Goal: Task Accomplishment & Management: Use online tool/utility

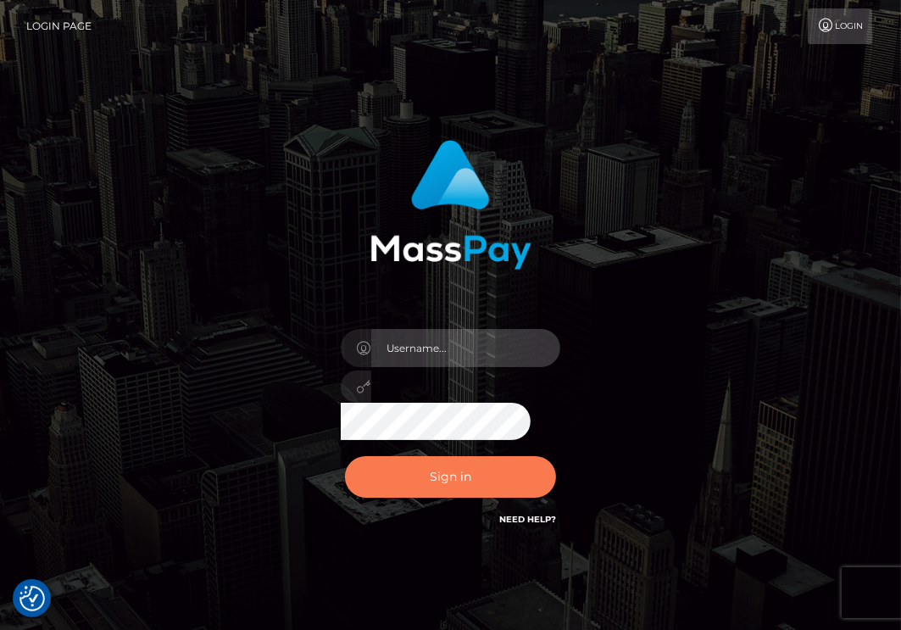
type input "aluasupport"
click at [479, 489] on button "Sign in" at bounding box center [451, 477] width 212 height 42
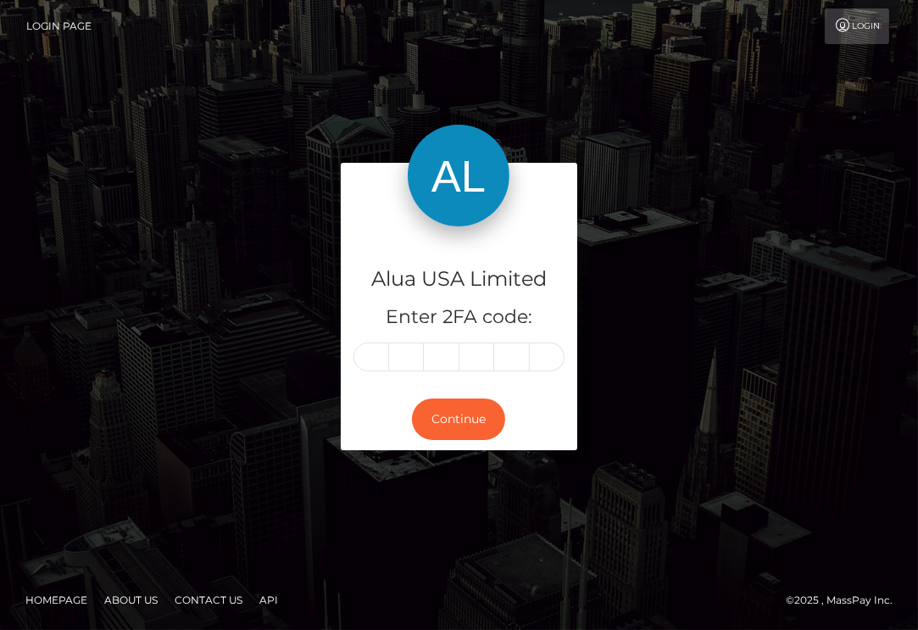
click at [375, 354] on input "text" at bounding box center [372, 357] width 36 height 29
type input "5"
type input "1"
type input "5"
type input "8"
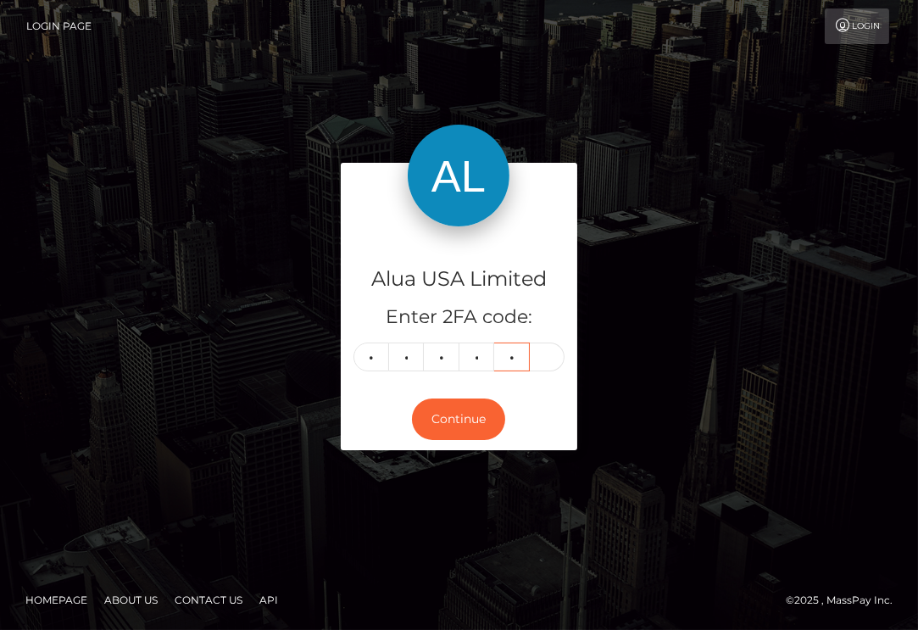
type input "8"
type input "6"
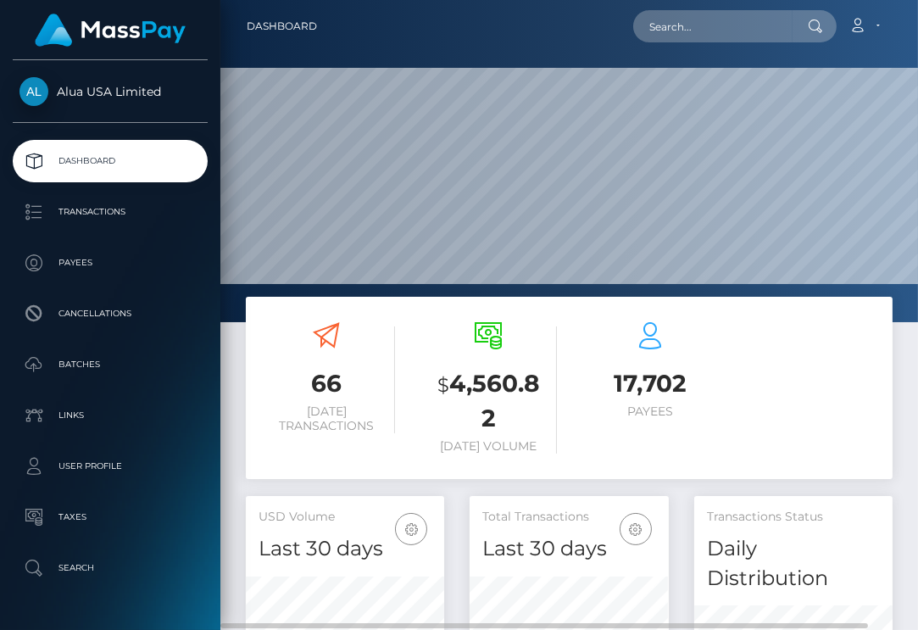
scroll to position [330, 198]
click at [682, 24] on input "text" at bounding box center [712, 26] width 159 height 32
paste input "5878372037ec4d002efd08be"
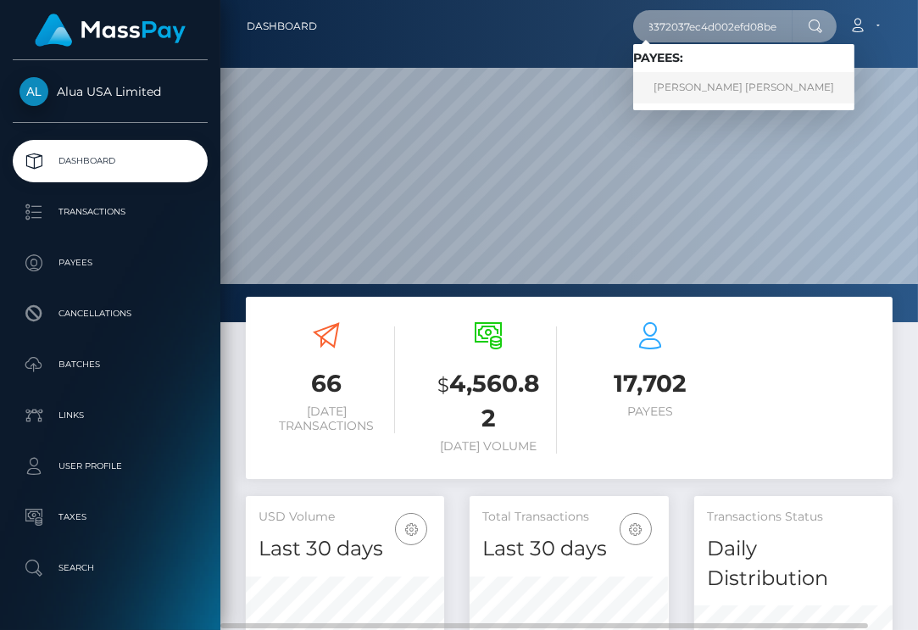
type input "5878372037ec4d002efd08be"
click at [694, 85] on link "McKenna Heim" at bounding box center [743, 87] width 221 height 31
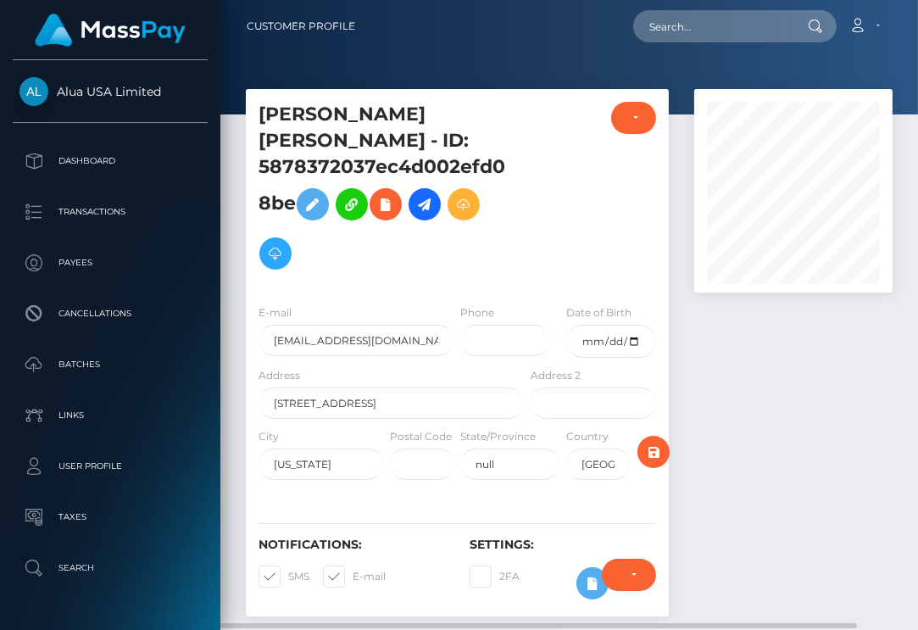
scroll to position [441, 0]
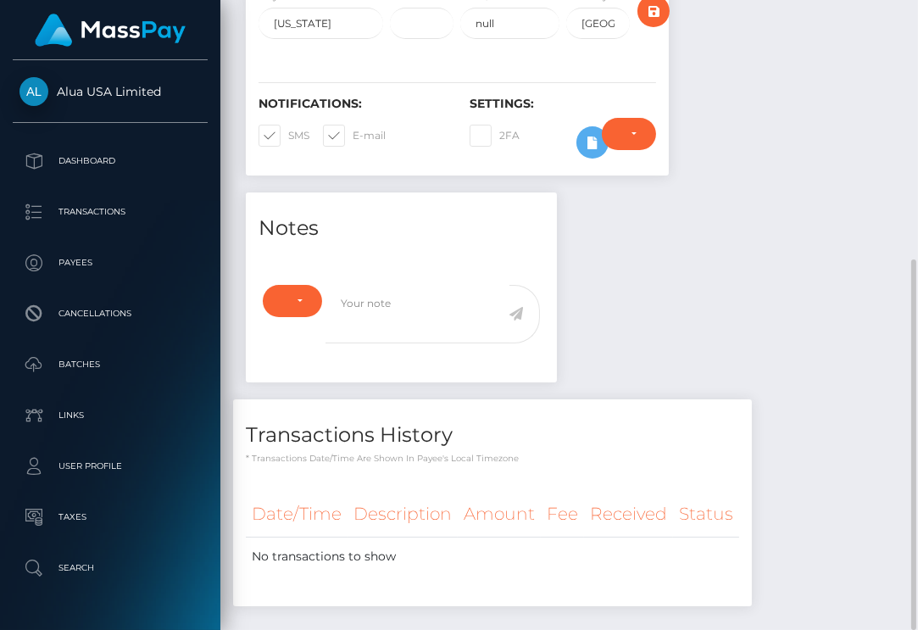
click at [589, 118] on div "Require ID/Selfie Verification Do not require Paid by payee Require ID/Selfie V…" at bounding box center [628, 142] width 79 height 49
click at [585, 132] on icon at bounding box center [592, 142] width 20 height 21
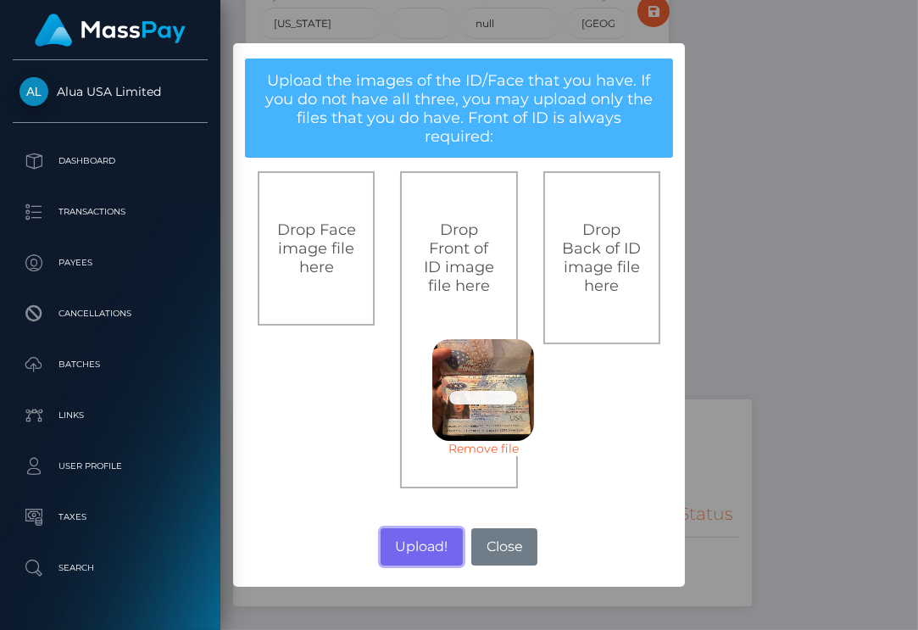
drag, startPoint x: 433, startPoint y: 536, endPoint x: 727, endPoint y: 108, distance: 519.5
click at [433, 536] on button "Upload!" at bounding box center [422, 546] width 82 height 37
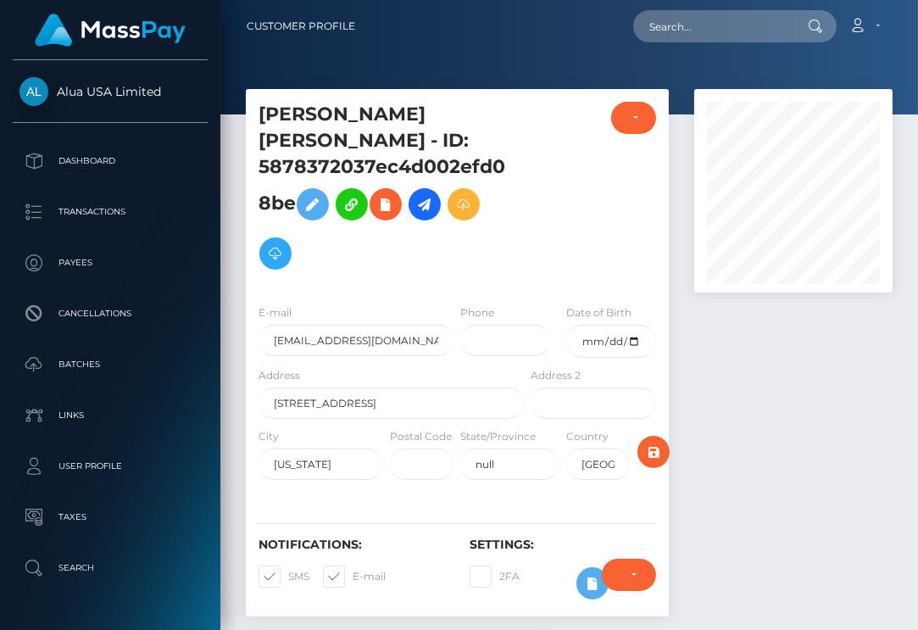
scroll to position [203, 198]
